Goal: Information Seeking & Learning: Learn about a topic

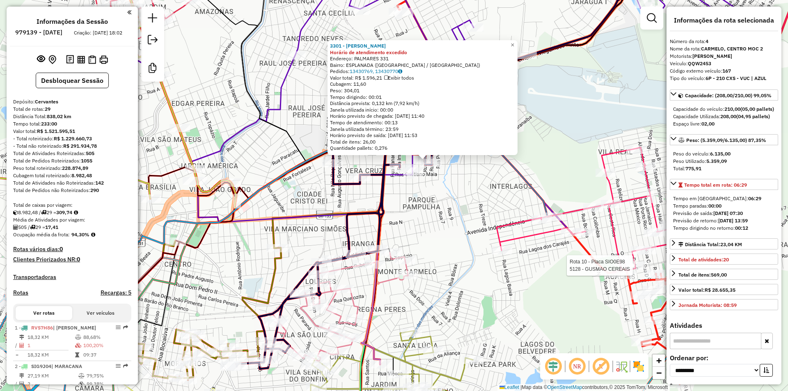
select select "**********"
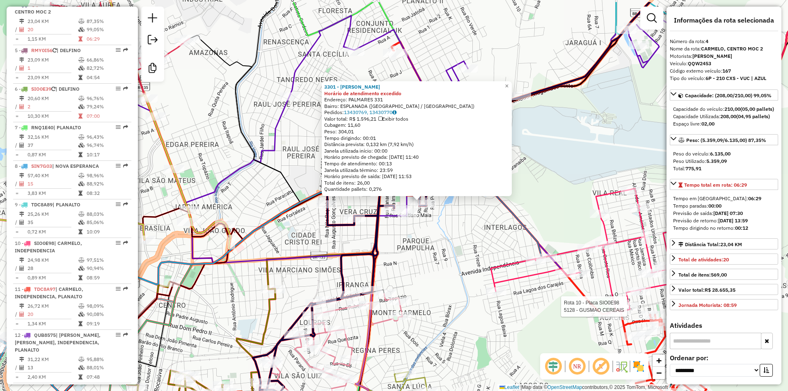
drag, startPoint x: 475, startPoint y: 263, endPoint x: 467, endPoint y: 311, distance: 48.7
click at [467, 311] on div "Rota 10 - Placa SIO0E98 5128 - GUSMAO CEREAIS 3301 - [PERSON_NAME] Horário de a…" at bounding box center [394, 195] width 788 height 391
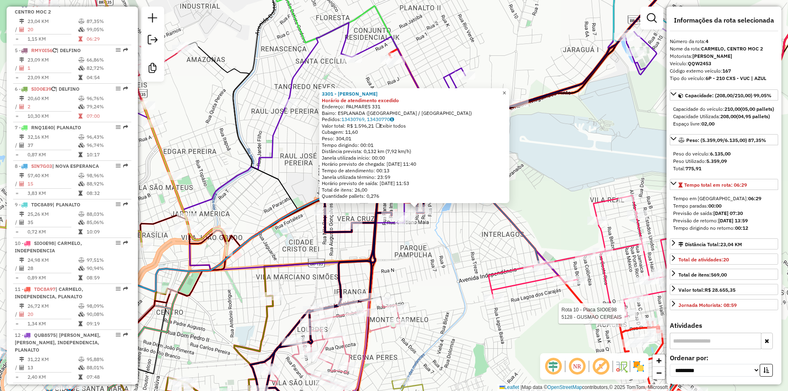
click at [506, 89] on span "×" at bounding box center [504, 92] width 4 height 7
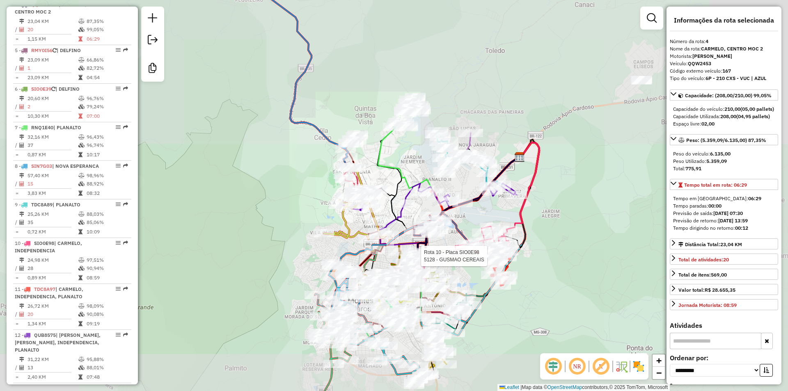
drag, startPoint x: 527, startPoint y: 300, endPoint x: 456, endPoint y: 258, distance: 82.1
click at [460, 268] on div "Rota 10 - Placa SIO0E98 5128 - GUSMAO CEREAIS Janela de atendimento Grade de at…" at bounding box center [394, 195] width 788 height 391
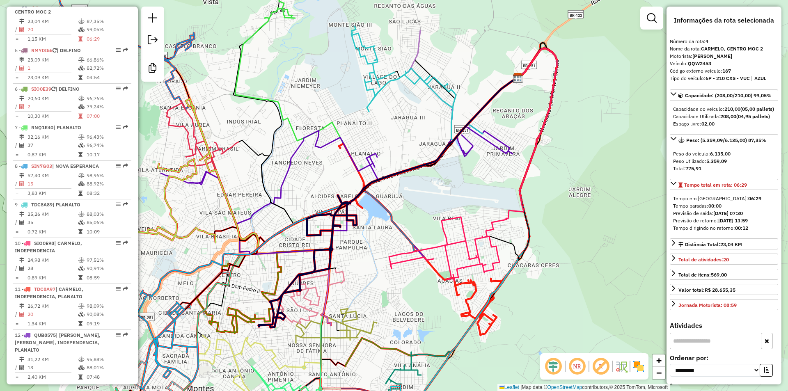
click at [490, 147] on icon at bounding box center [337, 181] width 352 height 145
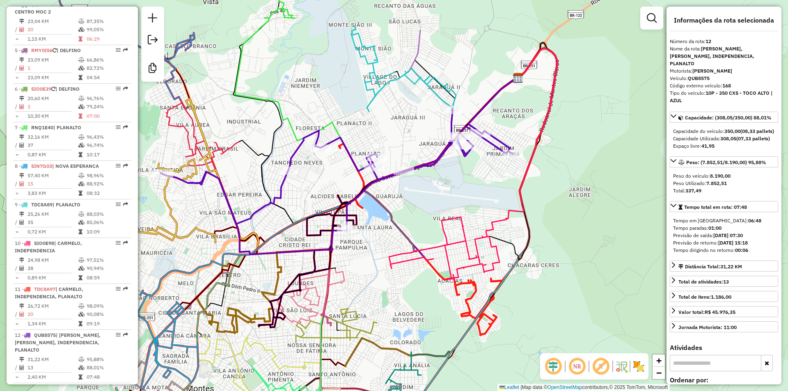
scroll to position [785, 0]
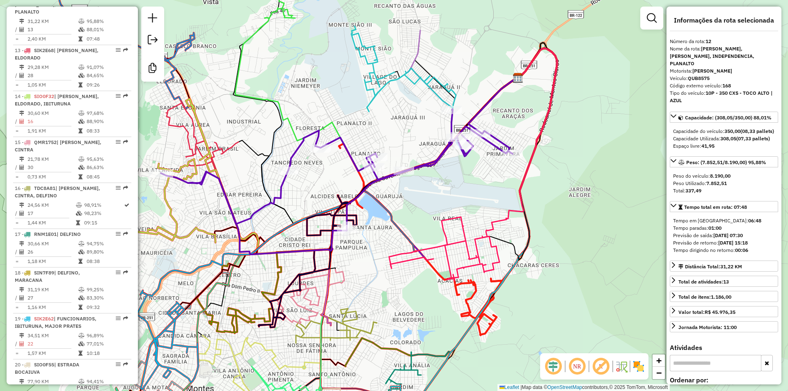
click at [489, 152] on div "Janela de atendimento Grade de atendimento Capacidade Transportadoras Veículos …" at bounding box center [394, 195] width 788 height 391
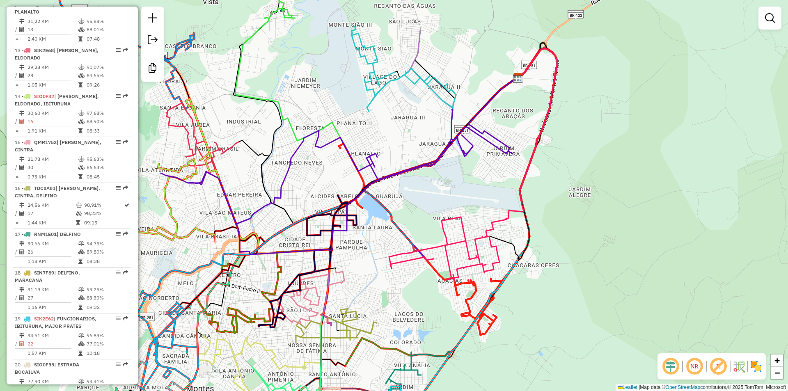
click at [431, 82] on icon at bounding box center [416, 83] width 131 height 114
select select "**********"
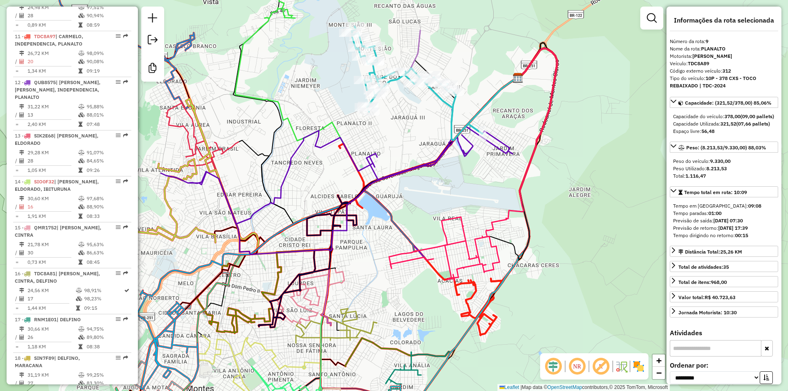
scroll to position [654, 0]
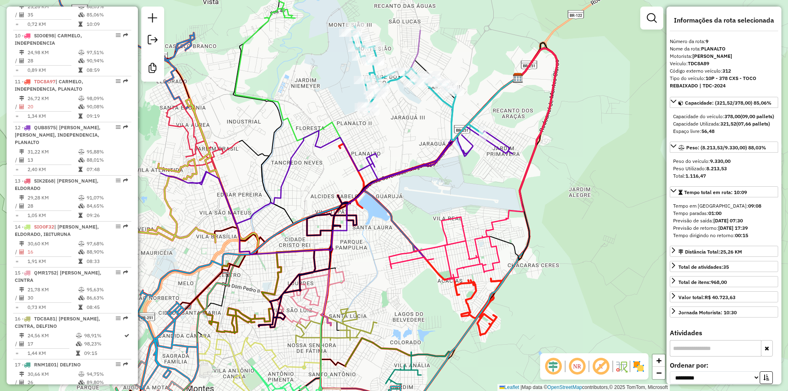
click at [432, 92] on icon at bounding box center [416, 83] width 131 height 114
click at [547, 118] on icon at bounding box center [524, 136] width 65 height 176
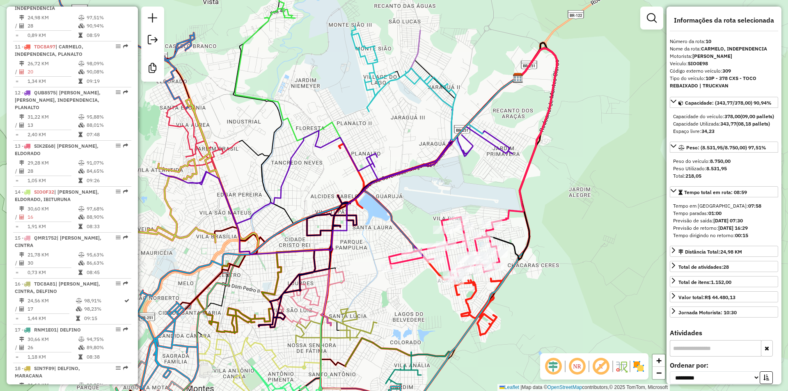
scroll to position [693, 0]
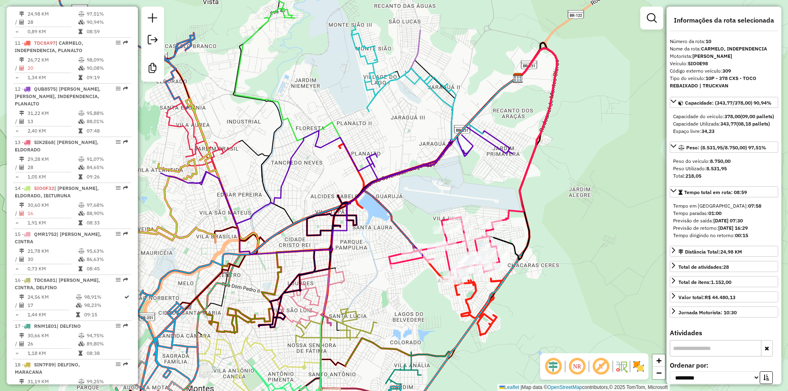
click at [547, 118] on icon at bounding box center [524, 136] width 65 height 176
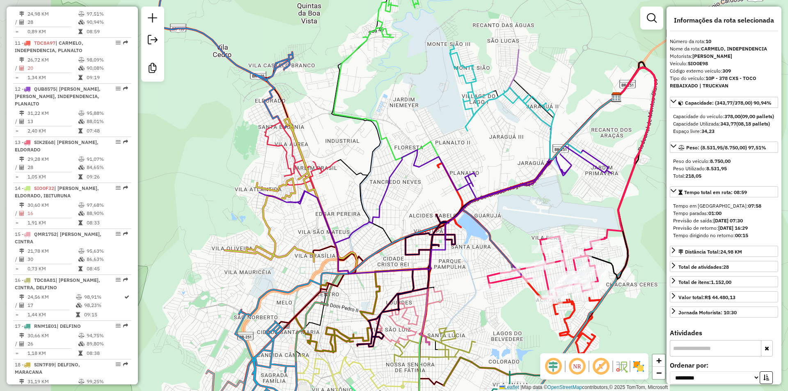
drag, startPoint x: 430, startPoint y: 293, endPoint x: 529, endPoint y: 312, distance: 100.4
click at [529, 312] on div "Janela de atendimento Grade de atendimento Capacidade Transportadoras Veículos …" at bounding box center [394, 195] width 788 height 391
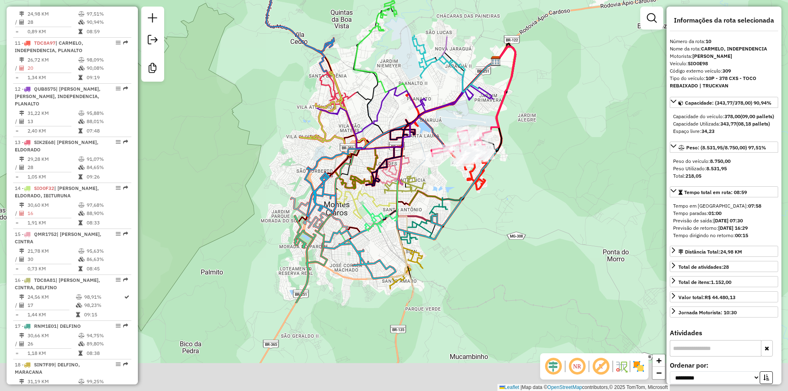
drag, startPoint x: 428, startPoint y: 176, endPoint x: 445, endPoint y: 101, distance: 76.6
click at [445, 100] on div "Janela de atendimento Grade de atendimento Capacidade Transportadoras Veículos …" at bounding box center [394, 195] width 788 height 391
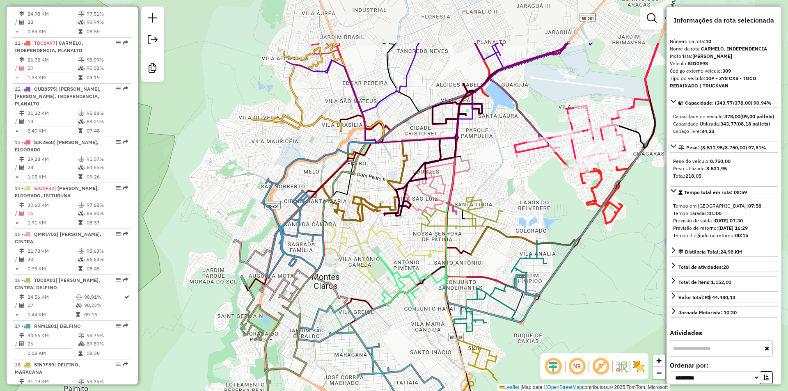
drag, startPoint x: 371, startPoint y: 158, endPoint x: 420, endPoint y: 238, distance: 93.6
click at [420, 238] on div "Janela de atendimento Grade de atendimento Capacidade Transportadoras Veículos …" at bounding box center [394, 195] width 788 height 391
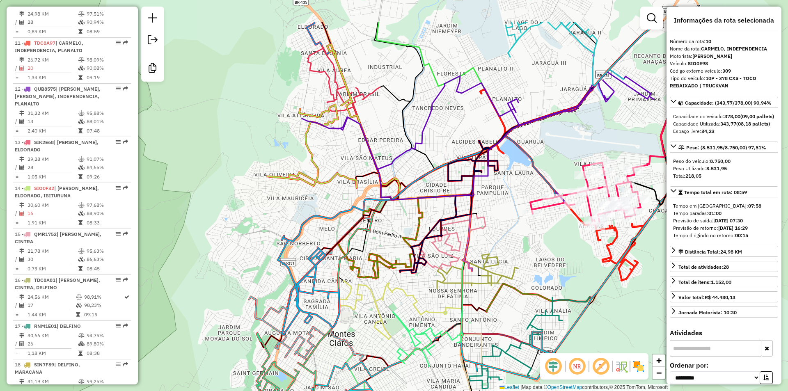
drag, startPoint x: 352, startPoint y: 210, endPoint x: 362, endPoint y: 270, distance: 61.4
click at [362, 270] on icon at bounding box center [380, 243] width 84 height 69
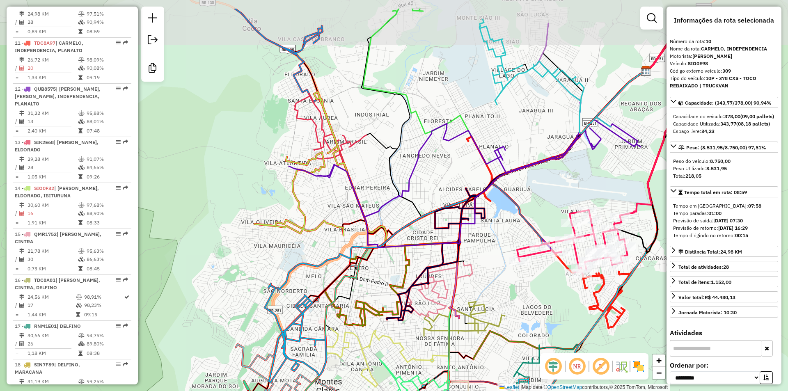
drag, startPoint x: 359, startPoint y: 192, endPoint x: 346, endPoint y: 239, distance: 49.5
click at [346, 236] on icon at bounding box center [319, 164] width 130 height 144
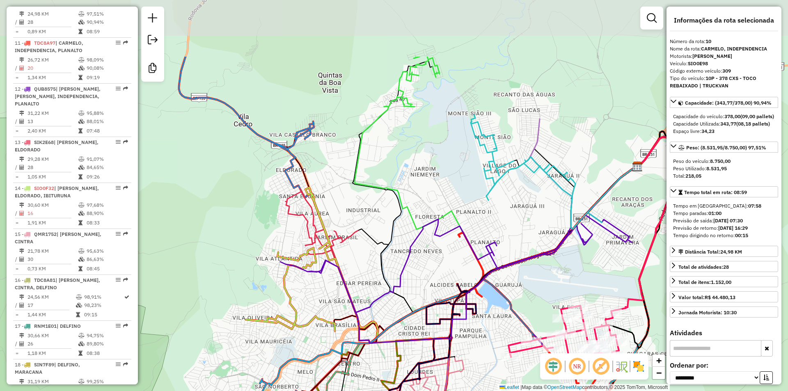
drag, startPoint x: 391, startPoint y: 174, endPoint x: 373, endPoint y: 244, distance: 72.3
click at [381, 270] on icon at bounding box center [497, 239] width 279 height 147
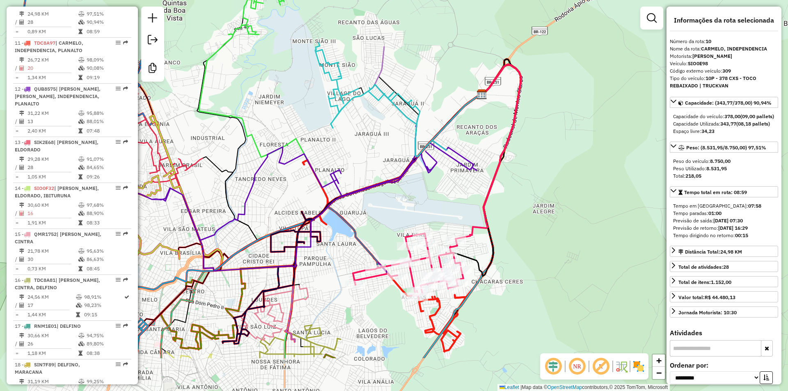
drag, startPoint x: 464, startPoint y: 258, endPoint x: 310, endPoint y: 187, distance: 169.3
click at [310, 187] on div "Janela de atendimento Grade de atendimento Capacidade Transportadoras Veículos …" at bounding box center [394, 195] width 788 height 391
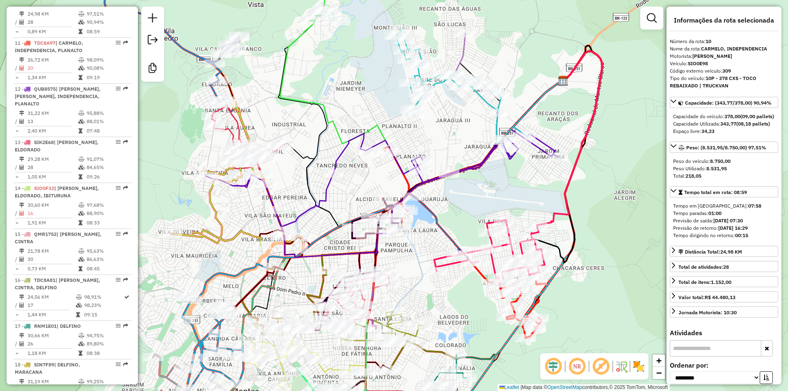
drag, startPoint x: 453, startPoint y: 206, endPoint x: 534, endPoint y: 192, distance: 82.4
click at [534, 192] on div "Janela de atendimento Grade de atendimento Capacidade Transportadoras Veículos …" at bounding box center [394, 195] width 788 height 391
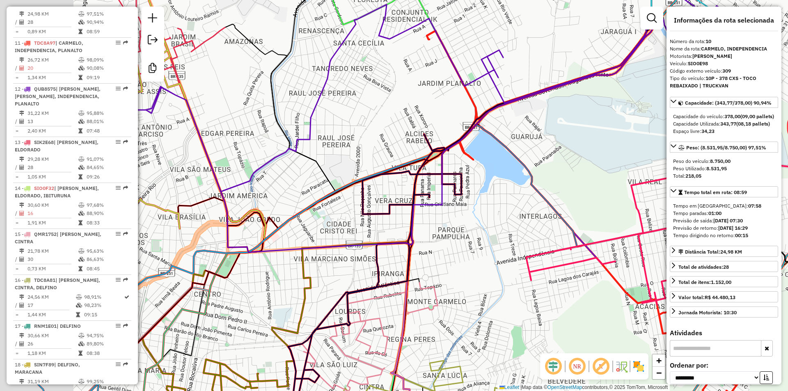
drag, startPoint x: 399, startPoint y: 213, endPoint x: 507, endPoint y: 206, distance: 107.7
click at [507, 206] on div "Janela de atendimento Grade de atendimento Capacidade Transportadoras Veículos …" at bounding box center [394, 195] width 788 height 391
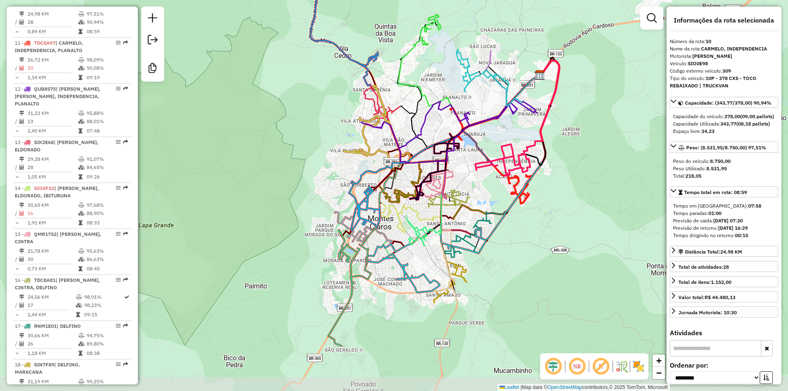
drag, startPoint x: 430, startPoint y: 251, endPoint x: 405, endPoint y: 190, distance: 65.7
click at [405, 190] on icon at bounding box center [400, 185] width 42 height 35
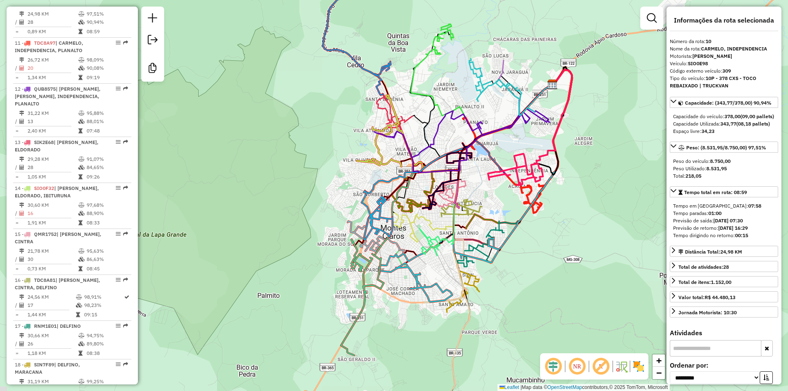
drag, startPoint x: 422, startPoint y: 263, endPoint x: 453, endPoint y: 300, distance: 48.6
click at [453, 300] on div "Janela de atendimento Grade de atendimento Capacidade Transportadoras Veículos …" at bounding box center [394, 195] width 788 height 391
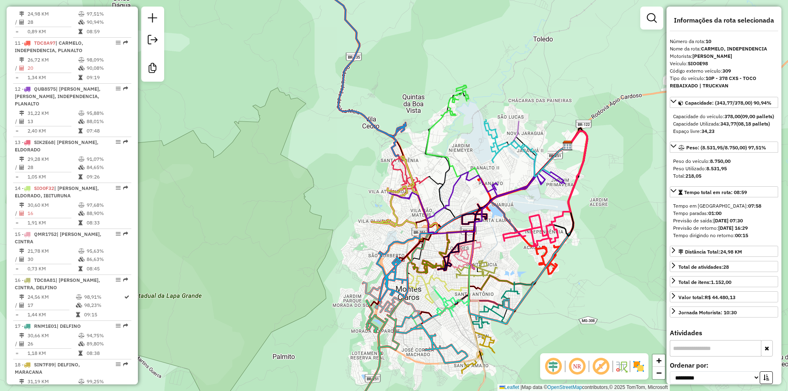
drag, startPoint x: 404, startPoint y: 236, endPoint x: 409, endPoint y: 310, distance: 74.8
click at [409, 310] on div "Janela de atendimento Grade de atendimento Capacidade Transportadoras Veículos …" at bounding box center [394, 195] width 788 height 391
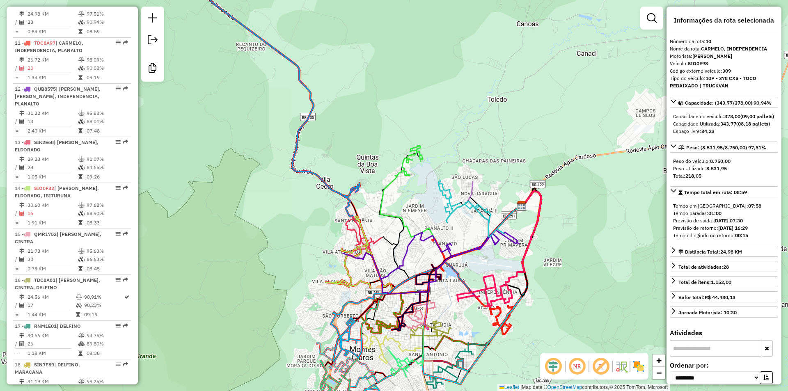
drag, startPoint x: 396, startPoint y: 208, endPoint x: 371, endPoint y: 232, distance: 35.1
click at [371, 232] on div "Janela de atendimento Grade de atendimento Capacidade Transportadoras Veículos …" at bounding box center [394, 195] width 788 height 391
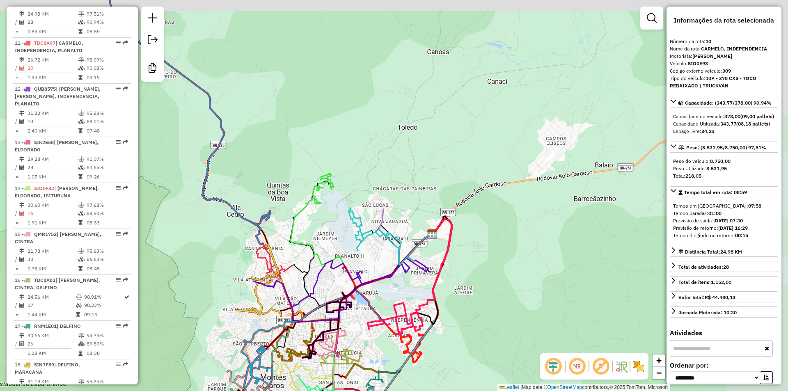
drag, startPoint x: 459, startPoint y: 208, endPoint x: 387, endPoint y: 227, distance: 74.4
click at [387, 227] on icon at bounding box center [406, 237] width 52 height 55
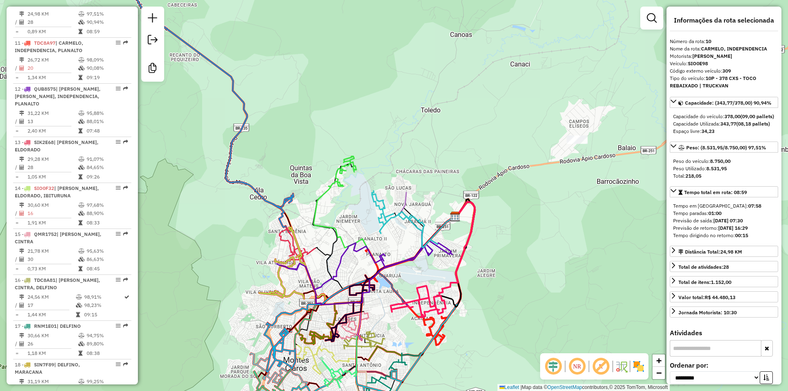
drag, startPoint x: 536, startPoint y: 192, endPoint x: 541, endPoint y: 197, distance: 6.4
click at [541, 189] on div "Janela de atendimento Grade de atendimento Capacidade Transportadoras Veículos …" at bounding box center [394, 195] width 788 height 391
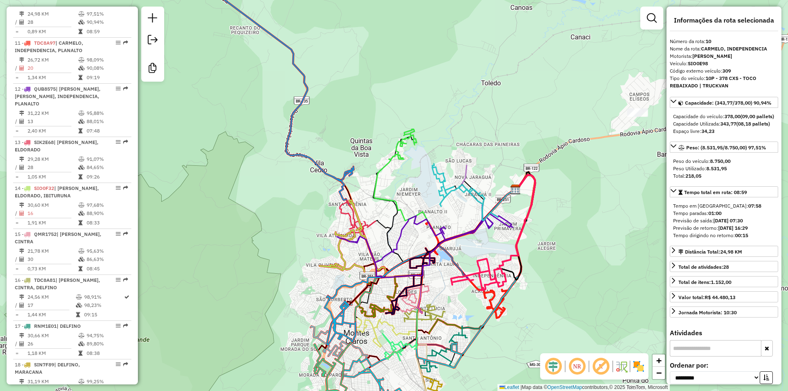
drag, startPoint x: 577, startPoint y: 225, endPoint x: 591, endPoint y: 220, distance: 15.6
click at [591, 220] on div "Janela de atendimento Grade de atendimento Capacidade Transportadoras Veículos …" at bounding box center [394, 195] width 788 height 391
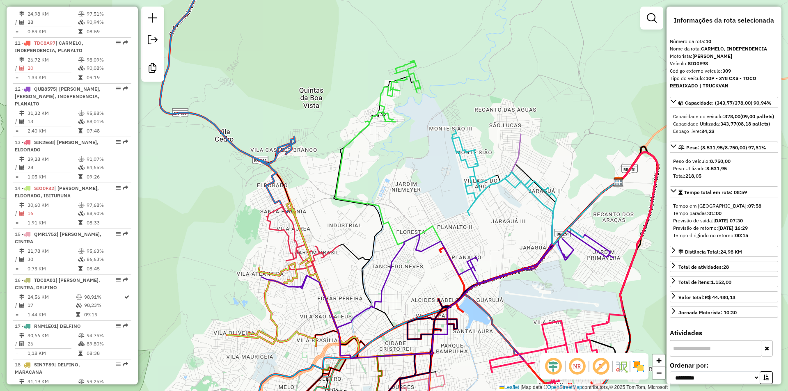
drag, startPoint x: 403, startPoint y: 217, endPoint x: 467, endPoint y: 252, distance: 73.1
click at [467, 252] on div "Janela de atendimento Grade de atendimento Capacidade Transportadoras Veículos …" at bounding box center [394, 195] width 788 height 391
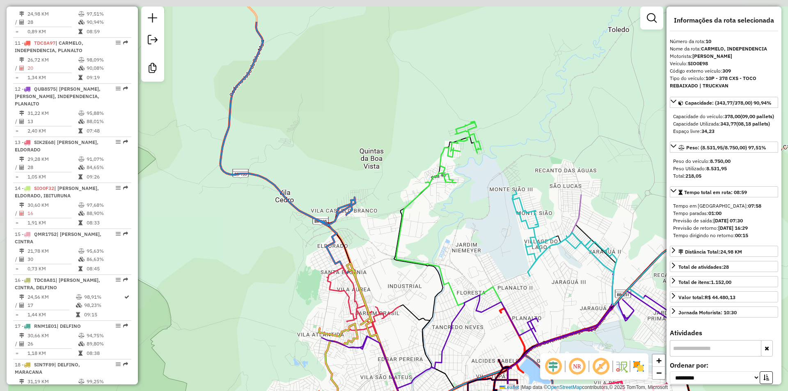
drag, startPoint x: 412, startPoint y: 184, endPoint x: 472, endPoint y: 245, distance: 85.6
click at [472, 245] on div "Janela de atendimento Grade de atendimento Capacidade Transportadoras Veículos …" at bounding box center [394, 195] width 788 height 391
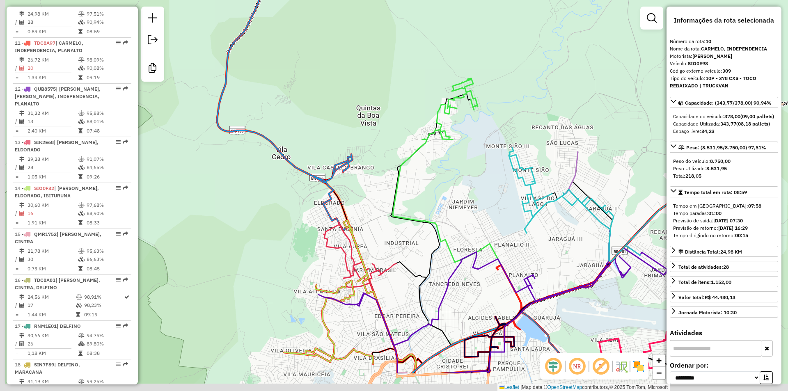
click at [436, 220] on icon at bounding box center [534, 224] width 283 height 170
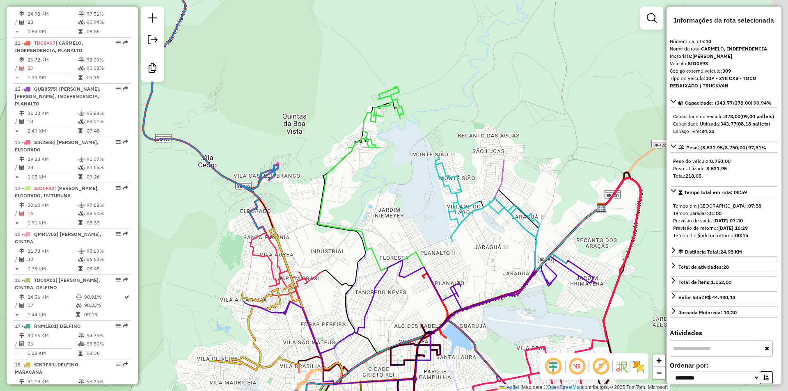
drag, startPoint x: 500, startPoint y: 197, endPoint x: 425, endPoint y: 206, distance: 75.1
click at [425, 206] on div "Janela de atendimento Grade de atendimento Capacidade Transportadoras Veículos …" at bounding box center [394, 195] width 788 height 391
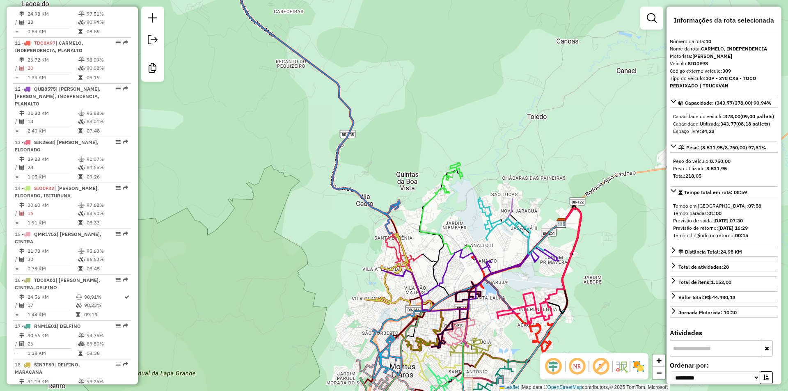
drag, startPoint x: 444, startPoint y: 211, endPoint x: 444, endPoint y: 219, distance: 7.8
click at [444, 219] on div "Janela de atendimento Grade de atendimento Capacidade Transportadoras Veículos …" at bounding box center [394, 195] width 788 height 391
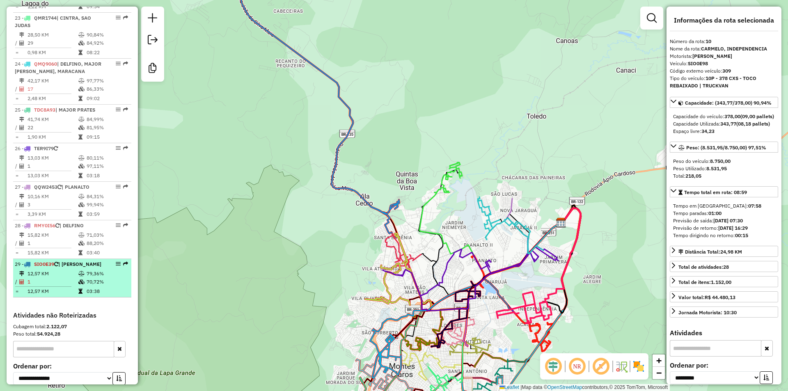
scroll to position [1308, 0]
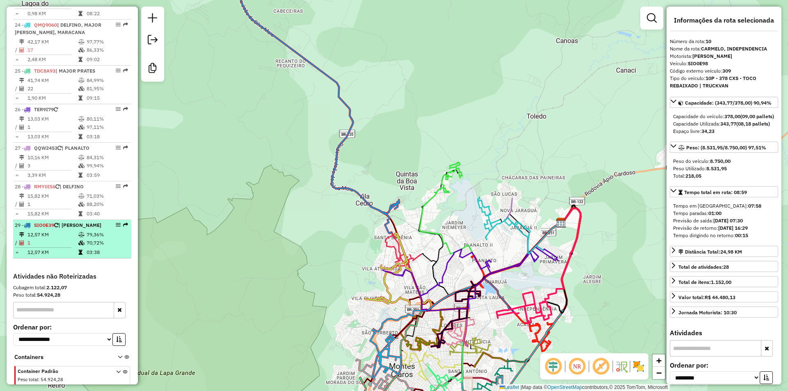
click at [63, 239] on td "12,57 KM" at bounding box center [52, 235] width 51 height 8
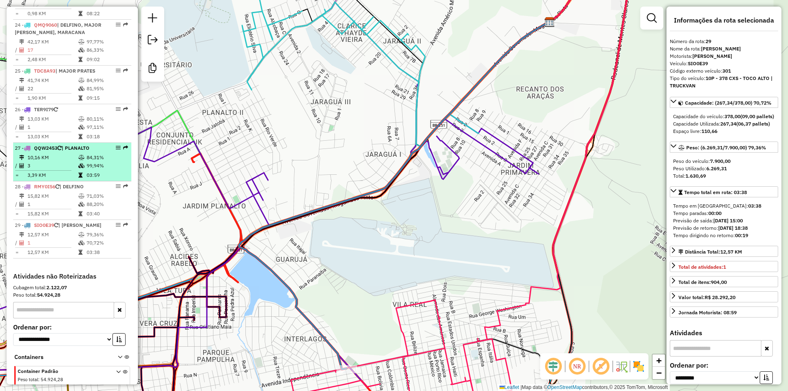
click at [69, 179] on td "3,39 KM" at bounding box center [52, 175] width 51 height 8
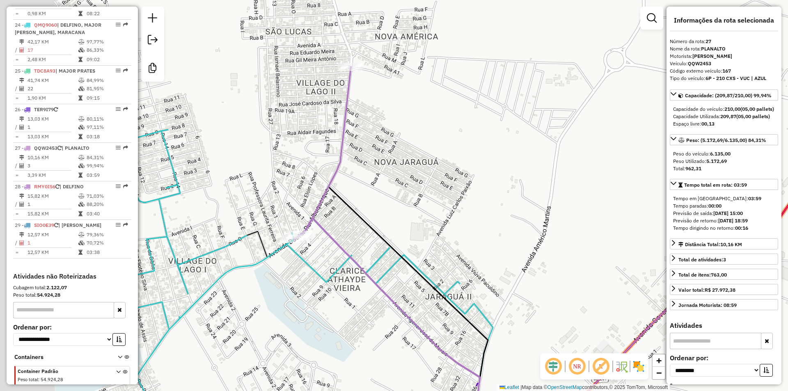
drag, startPoint x: 350, startPoint y: 143, endPoint x: 373, endPoint y: 155, distance: 25.5
click at [373, 155] on div "Janela de atendimento Grade de atendimento Capacidade Transportadoras Veículos …" at bounding box center [394, 195] width 788 height 391
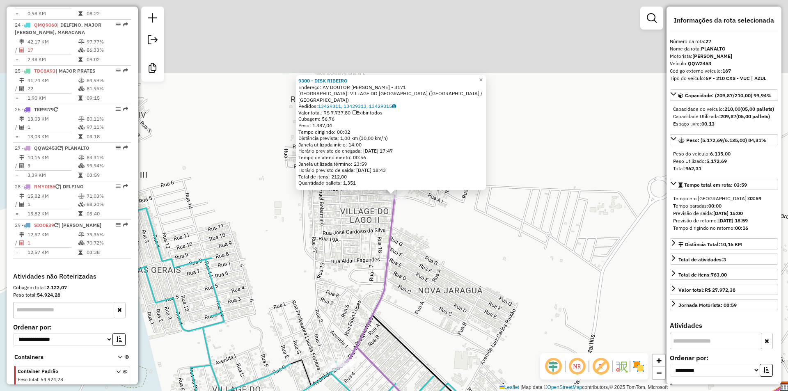
scroll to position [1340, 0]
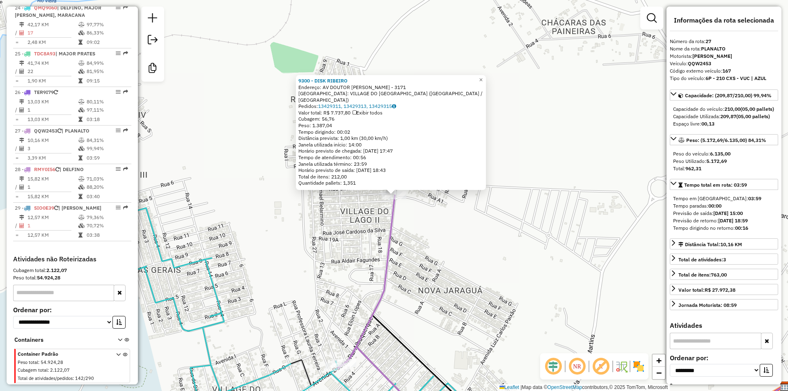
click at [447, 234] on div "9300 - DISK RIBEIRO Endereço: AV DOUTOR [PERSON_NAME] - 3171 Bairro: VILLAGE DO…" at bounding box center [394, 195] width 788 height 391
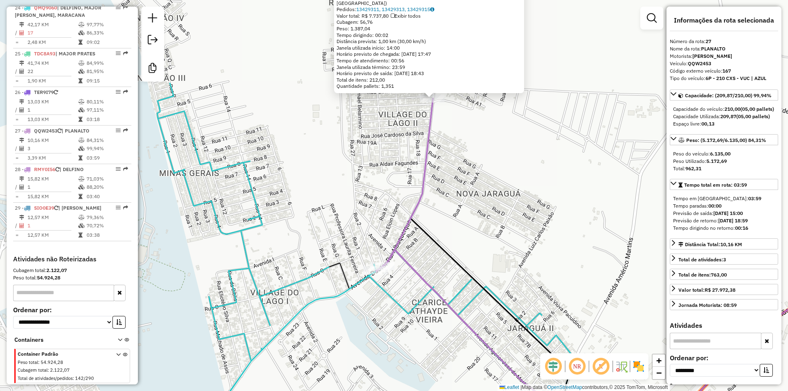
drag, startPoint x: 423, startPoint y: 272, endPoint x: 426, endPoint y: 261, distance: 11.4
click at [426, 262] on icon at bounding box center [599, 325] width 446 height 150
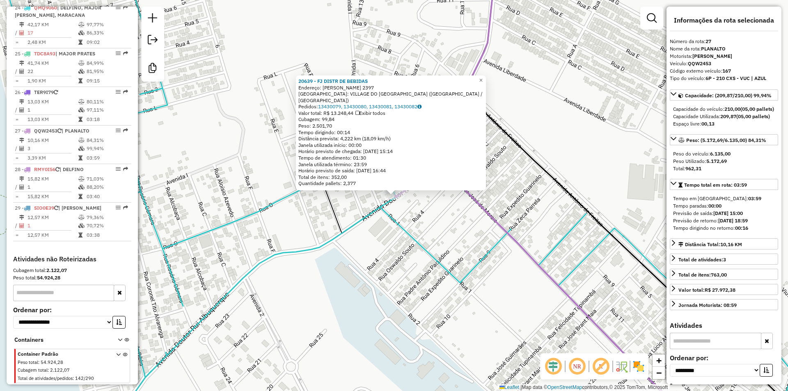
drag, startPoint x: 357, startPoint y: 114, endPoint x: 333, endPoint y: 112, distance: 24.7
click at [333, 112] on div "Valor total: R$ 13.248,44 Exibir todos" at bounding box center [390, 113] width 185 height 7
copy div "13.248,44"
click at [483, 84] on span "×" at bounding box center [481, 80] width 4 height 7
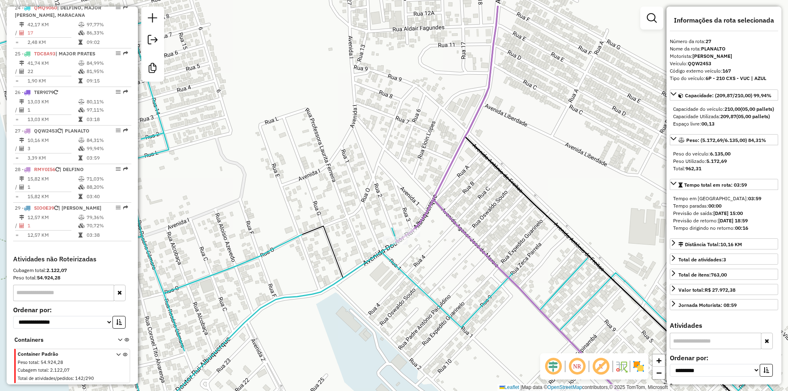
drag, startPoint x: 514, startPoint y: 186, endPoint x: 513, endPoint y: 281, distance: 95.2
click at [513, 281] on icon at bounding box center [624, 240] width 319 height 469
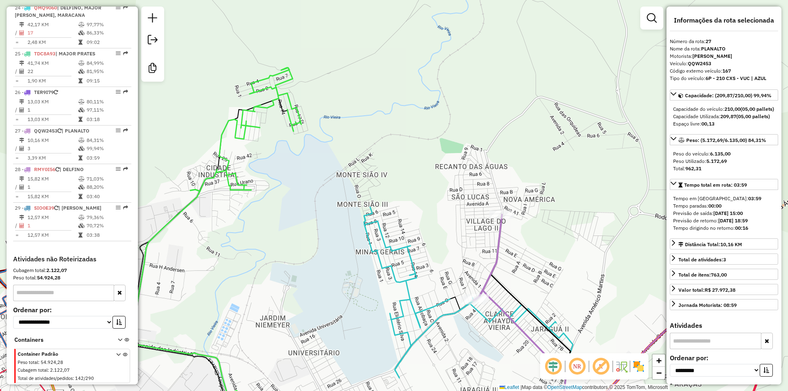
drag, startPoint x: 553, startPoint y: 192, endPoint x: 542, endPoint y: 199, distance: 13.1
click at [553, 197] on div "Janela de atendimento Grade de atendimento Capacidade Transportadoras Veículos …" at bounding box center [394, 195] width 788 height 391
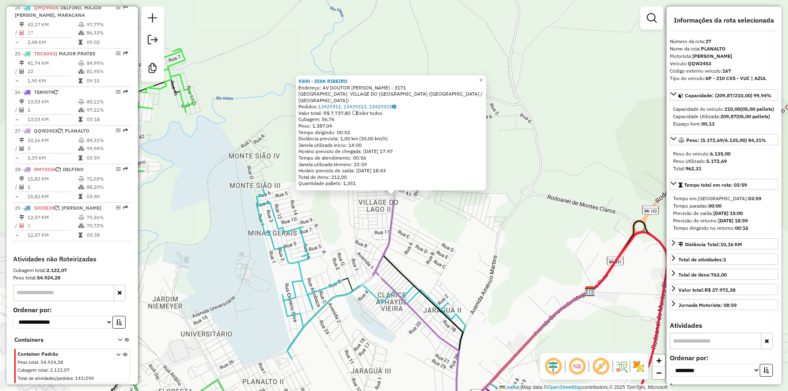
drag, startPoint x: 353, startPoint y: 112, endPoint x: 333, endPoint y: 113, distance: 20.1
click at [333, 113] on div "Valor total: R$ 7.737,80 Exibir todos" at bounding box center [390, 113] width 185 height 7
copy div "7.737,80"
